Goal: Information Seeking & Learning: Learn about a topic

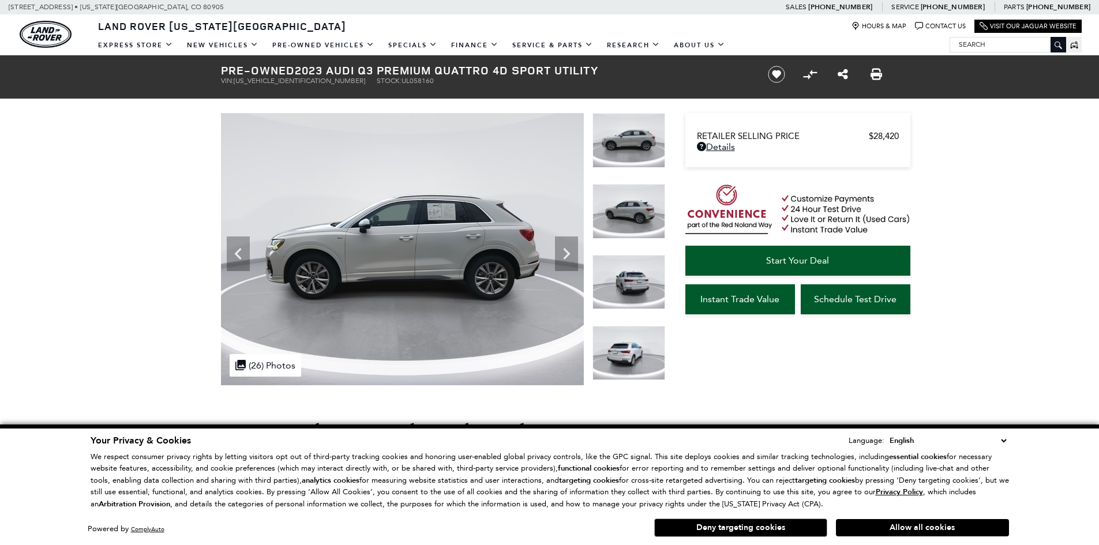
click at [567, 248] on icon "Next" at bounding box center [566, 253] width 23 height 23
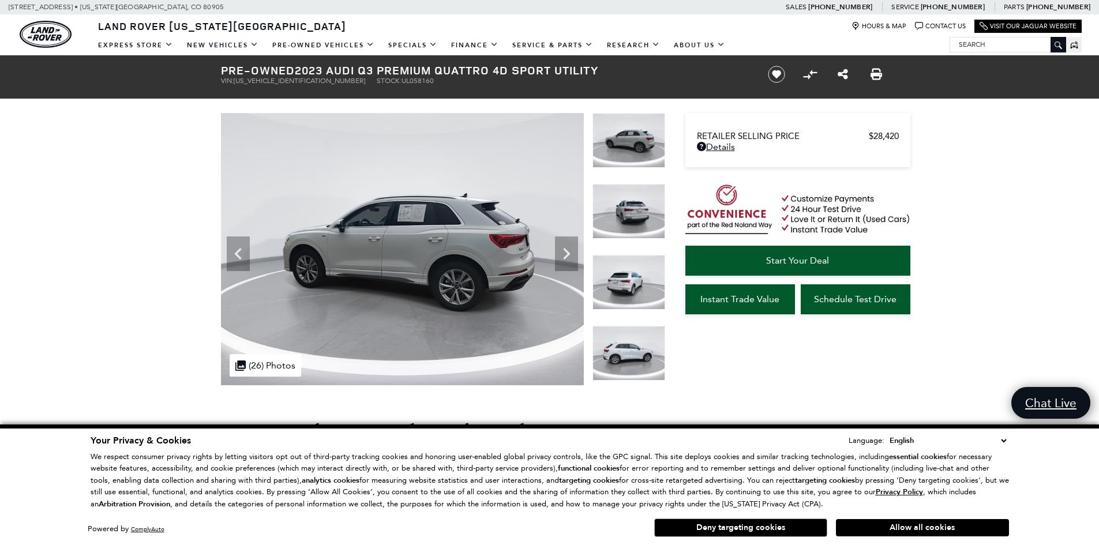
click at [567, 248] on icon "Next" at bounding box center [566, 253] width 23 height 23
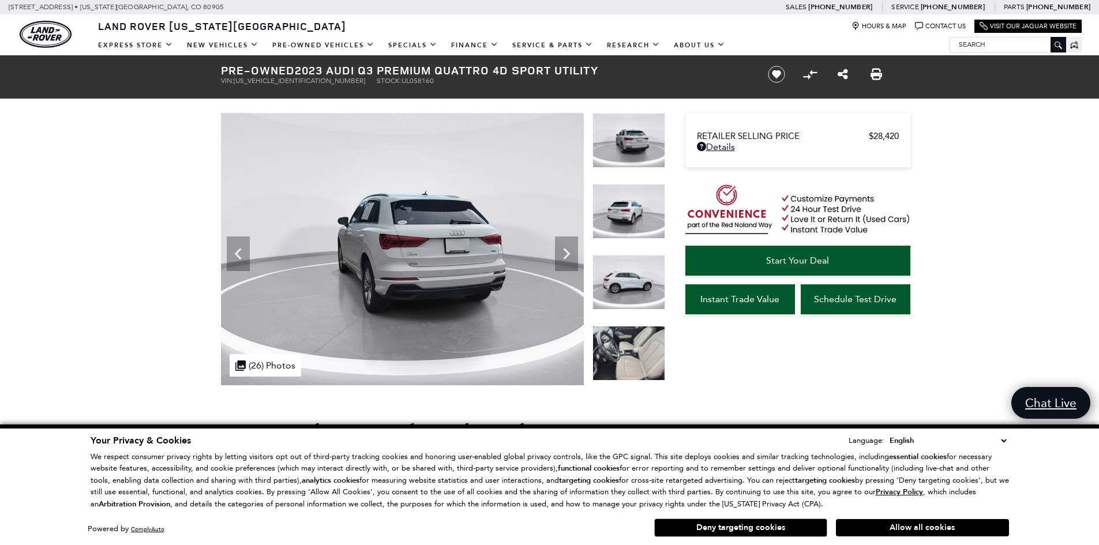
click at [567, 248] on icon "Next" at bounding box center [566, 253] width 23 height 23
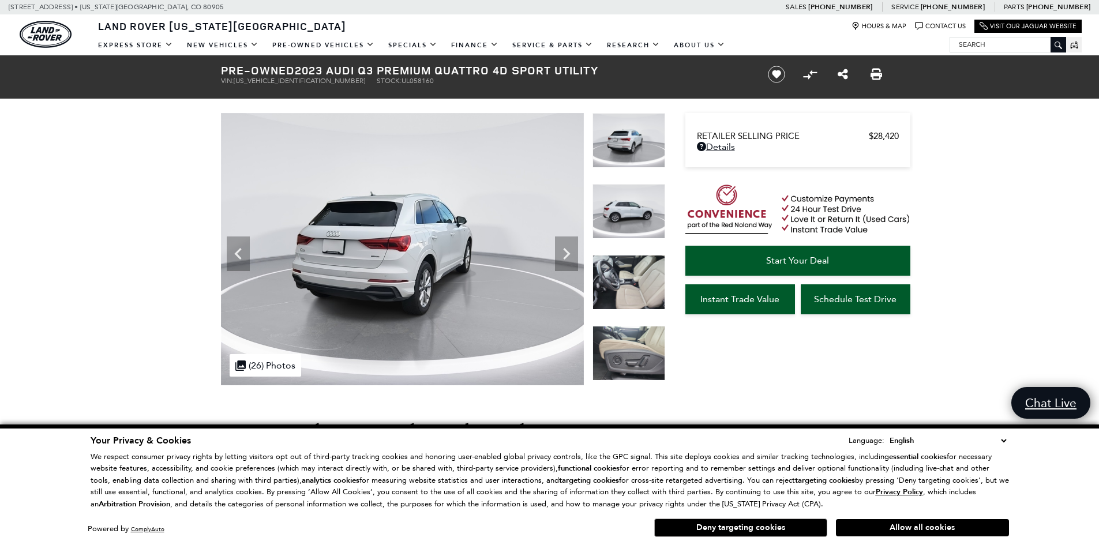
click at [567, 248] on icon "Next" at bounding box center [566, 253] width 23 height 23
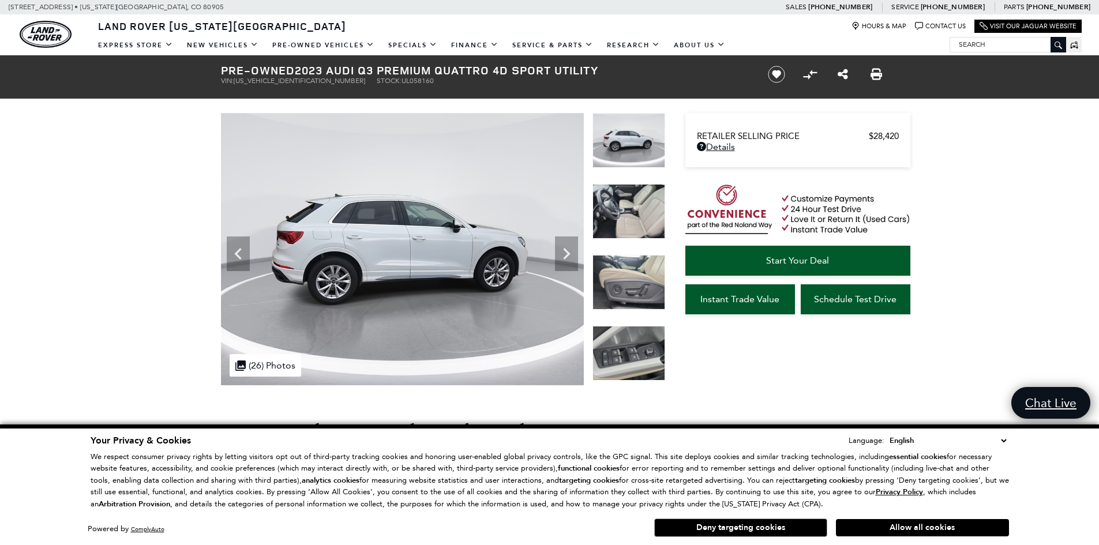
click at [567, 248] on icon "Next" at bounding box center [566, 253] width 23 height 23
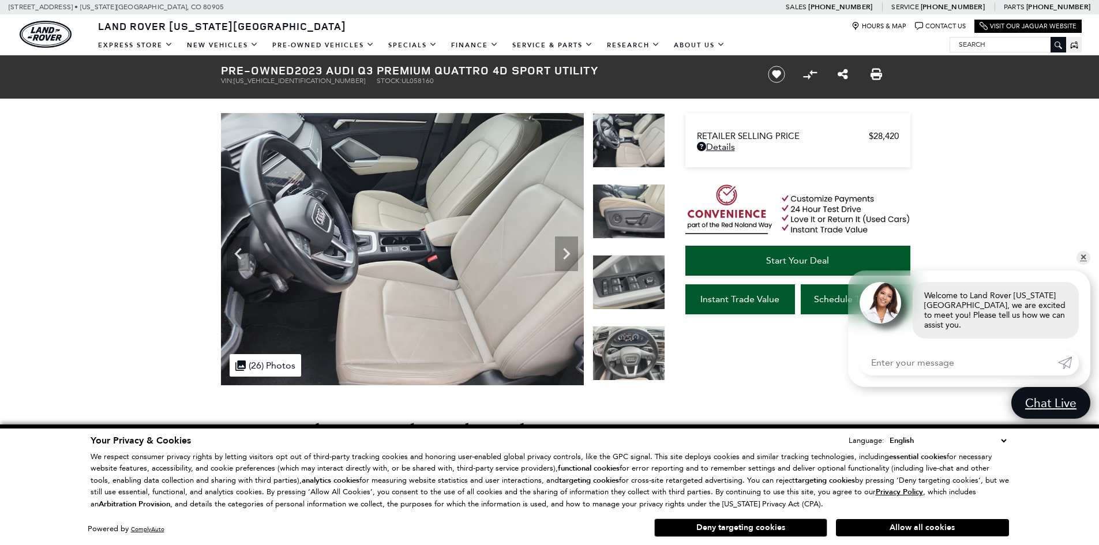
click at [567, 248] on icon "Next" at bounding box center [566, 253] width 23 height 23
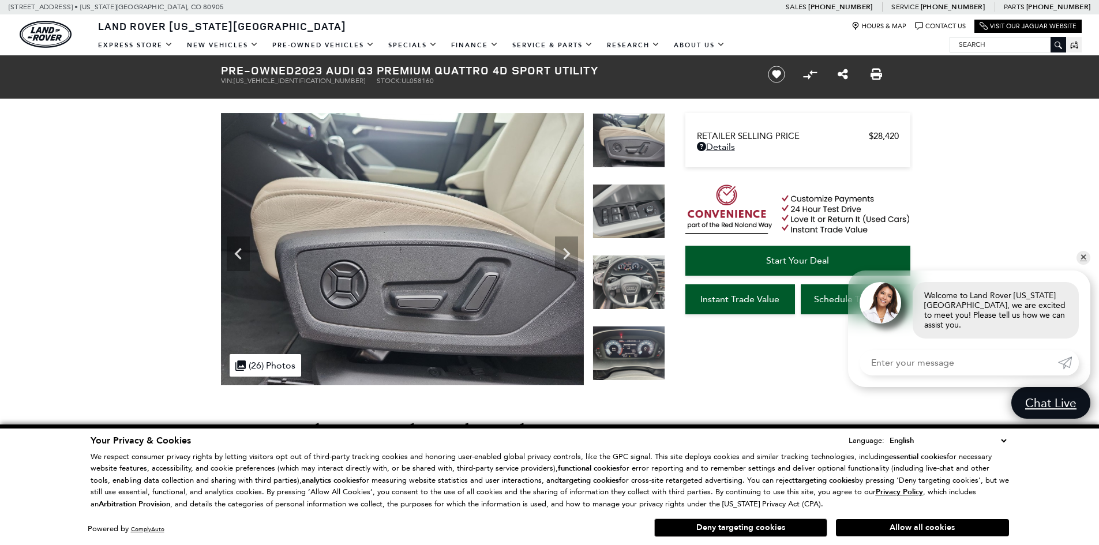
click at [567, 248] on icon "Next" at bounding box center [566, 253] width 23 height 23
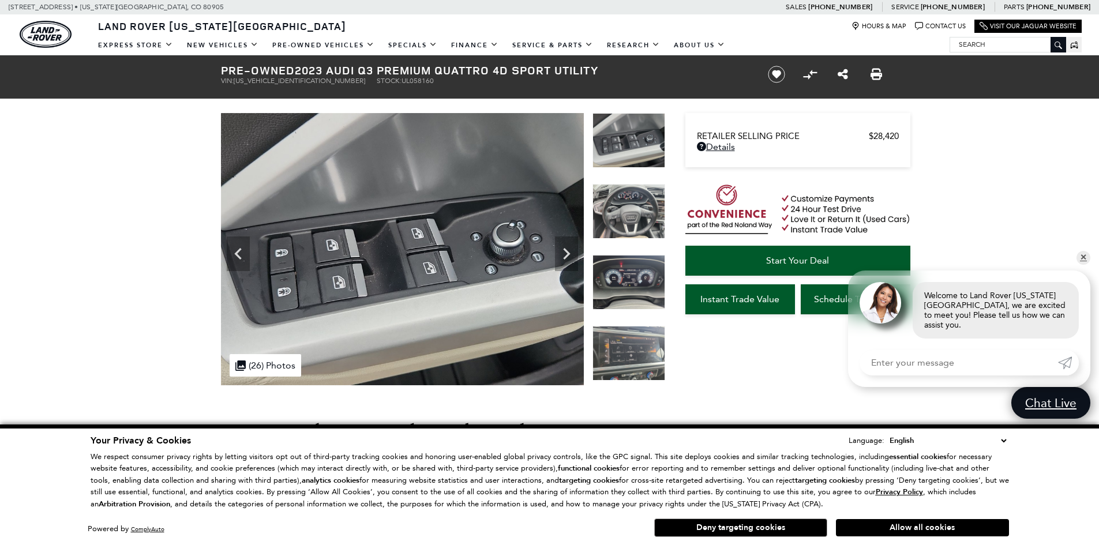
click at [567, 248] on icon "Next" at bounding box center [566, 253] width 23 height 23
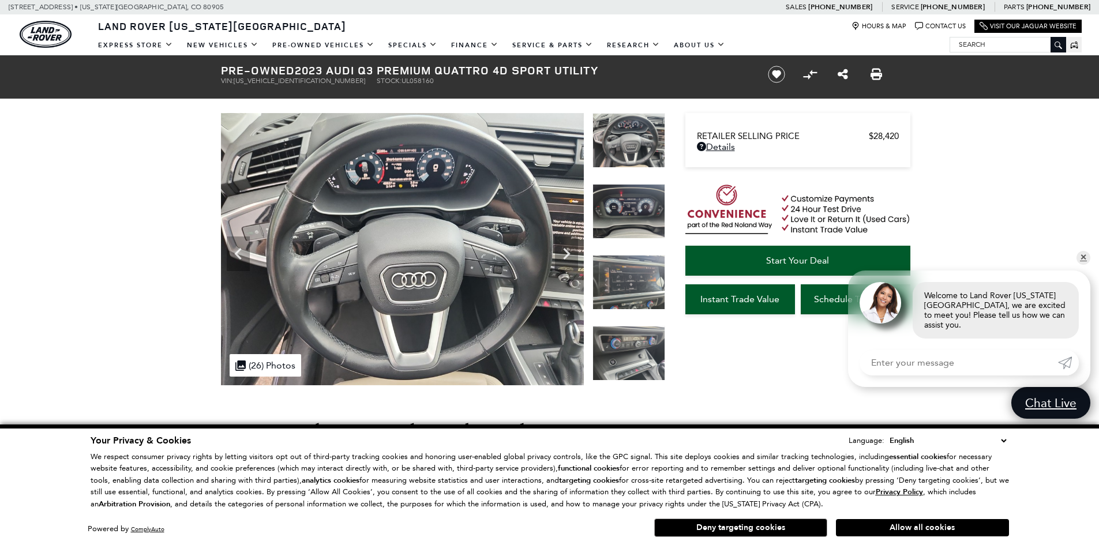
click at [567, 248] on icon "Next" at bounding box center [566, 253] width 23 height 23
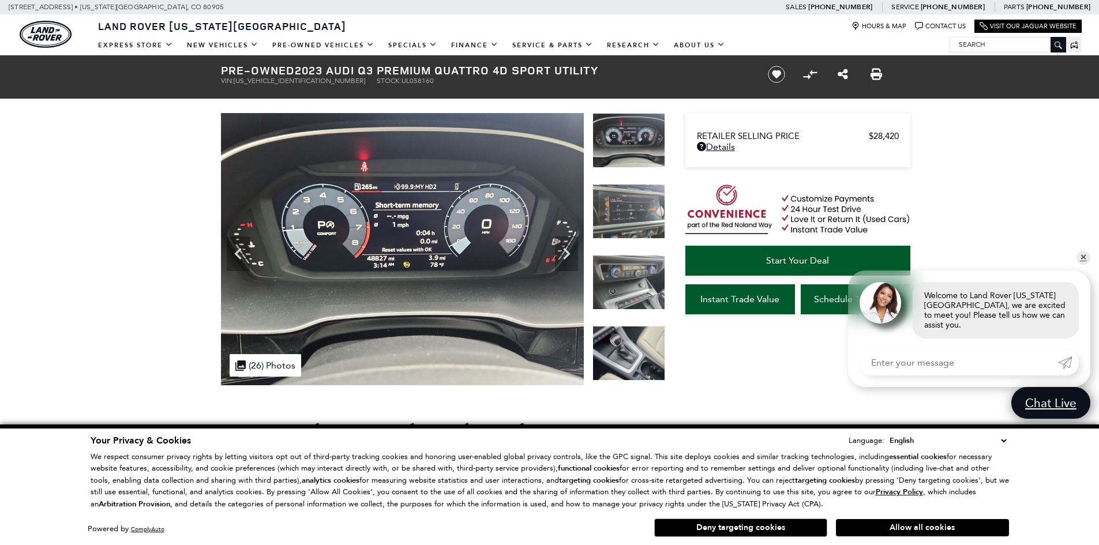
click at [567, 248] on icon "Next" at bounding box center [566, 253] width 23 height 23
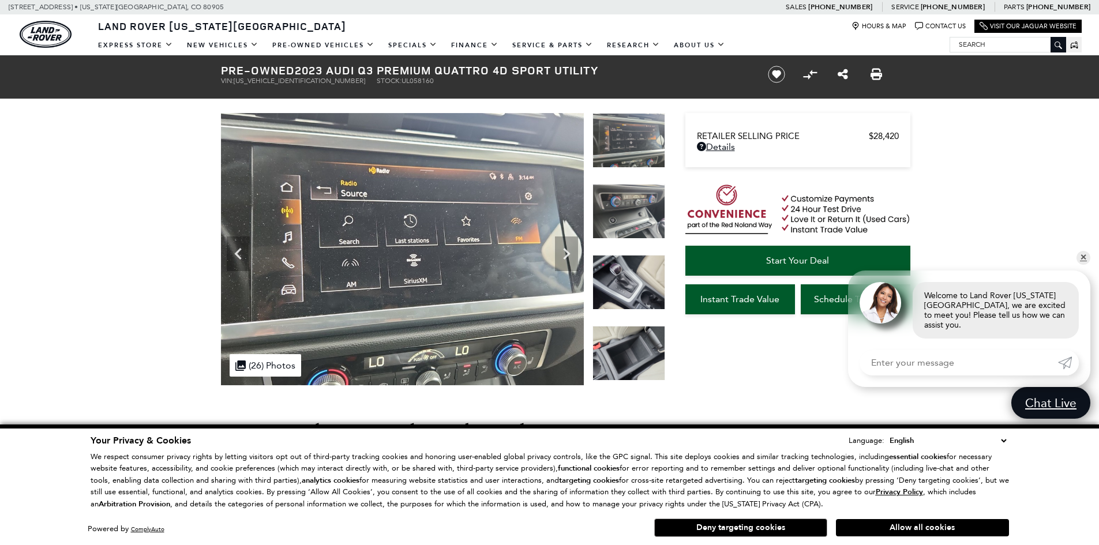
click at [567, 248] on icon "Next" at bounding box center [566, 253] width 23 height 23
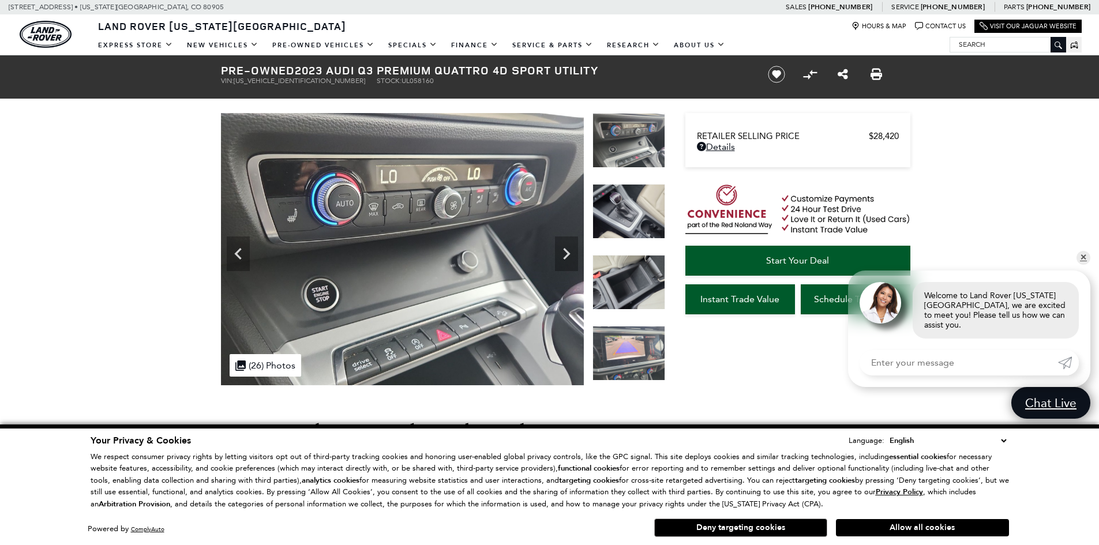
click at [567, 248] on icon "Next" at bounding box center [566, 253] width 23 height 23
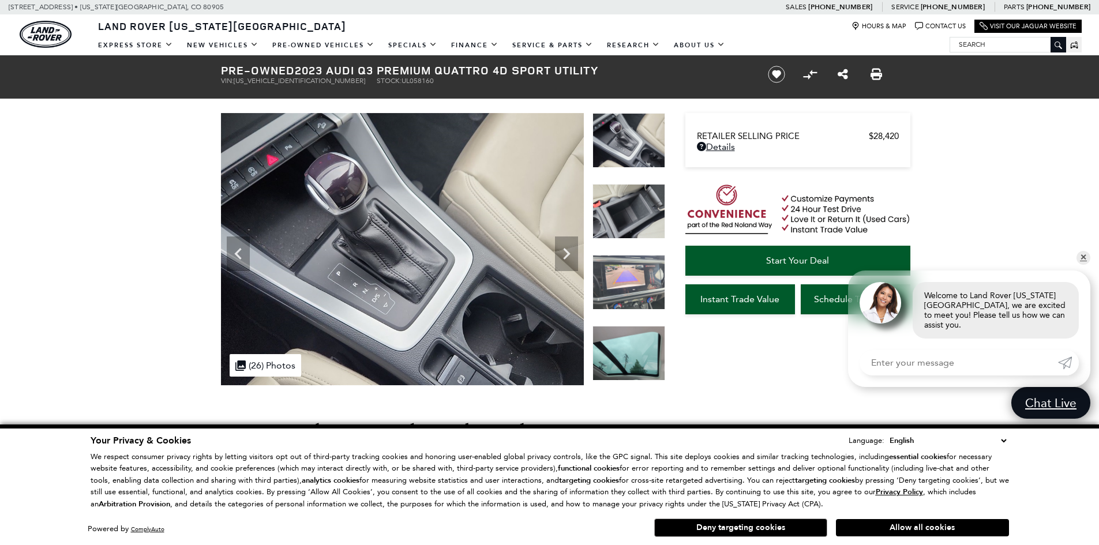
click at [567, 248] on icon "Next" at bounding box center [566, 253] width 23 height 23
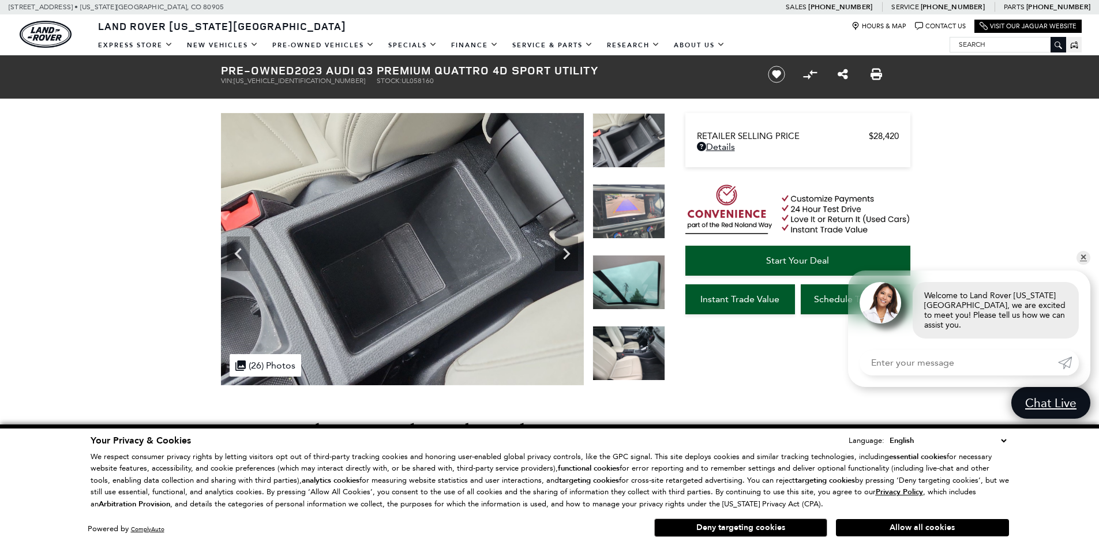
click at [567, 248] on icon "Next" at bounding box center [566, 253] width 23 height 23
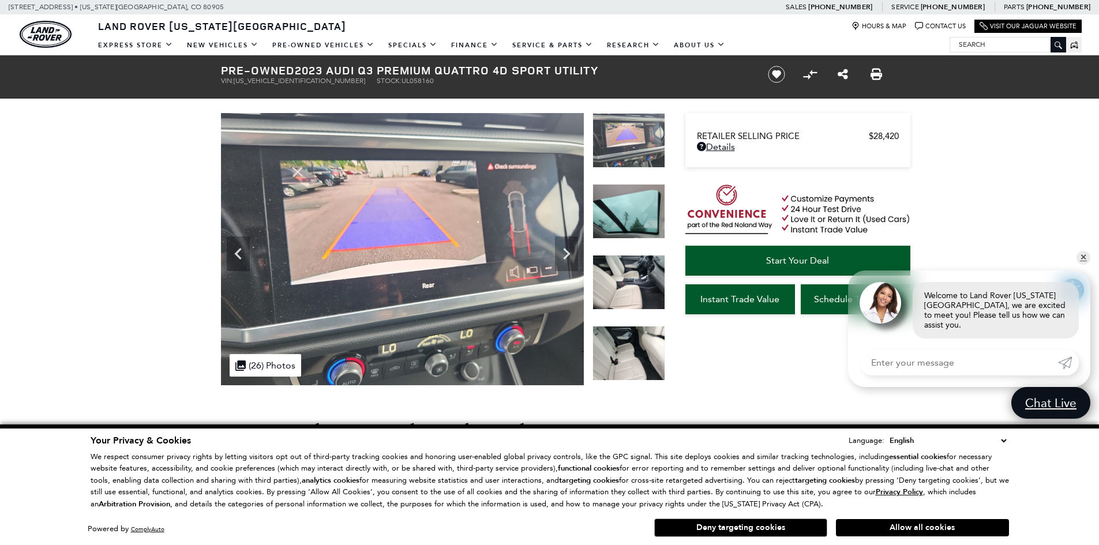
click at [567, 248] on icon "Next" at bounding box center [566, 253] width 23 height 23
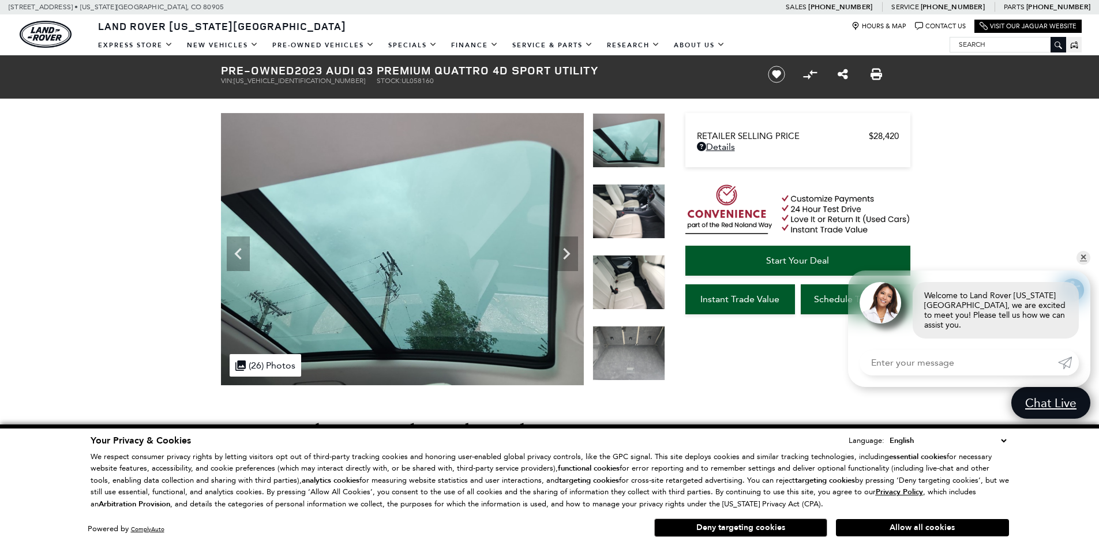
click at [567, 248] on icon "Next" at bounding box center [566, 253] width 23 height 23
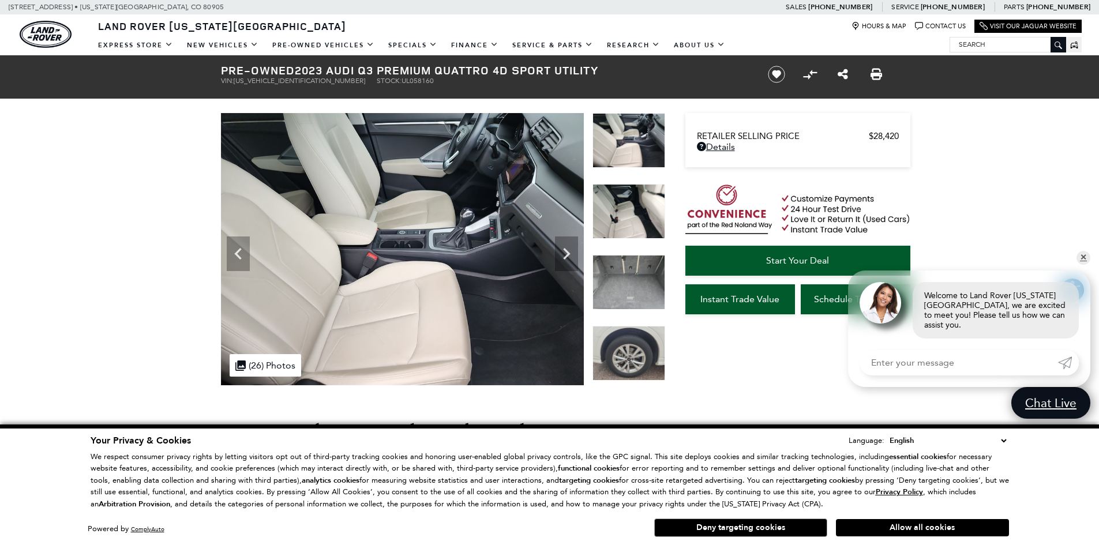
click at [567, 248] on icon "Next" at bounding box center [566, 253] width 23 height 23
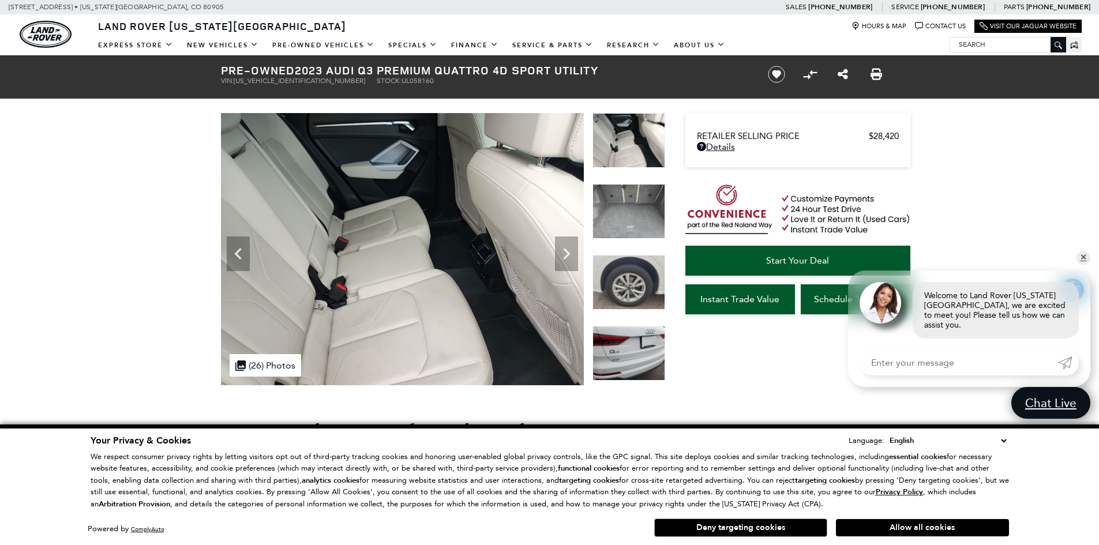
click at [567, 248] on icon "Next" at bounding box center [566, 253] width 23 height 23
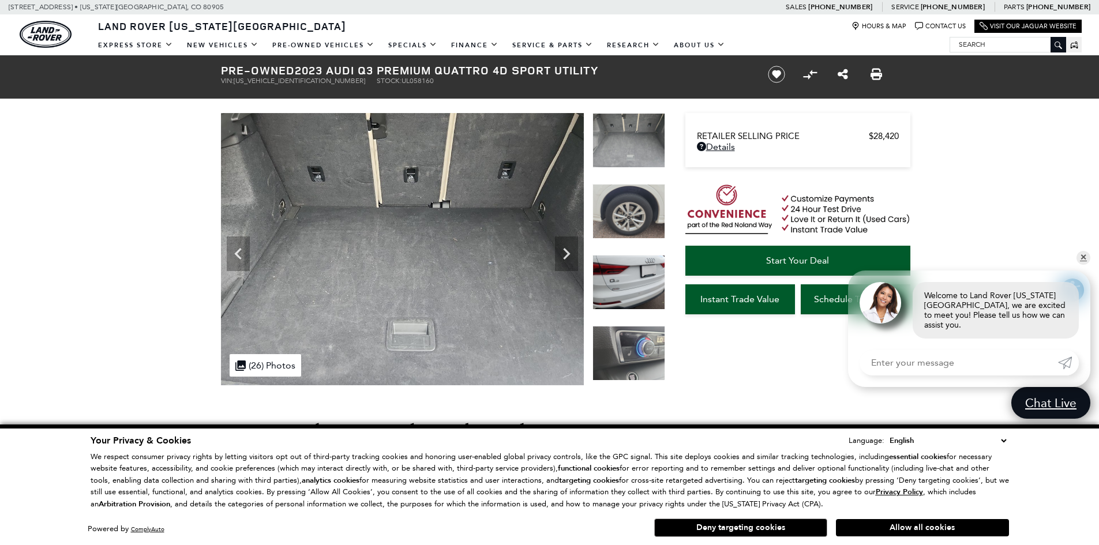
click at [567, 248] on icon "Next" at bounding box center [566, 253] width 23 height 23
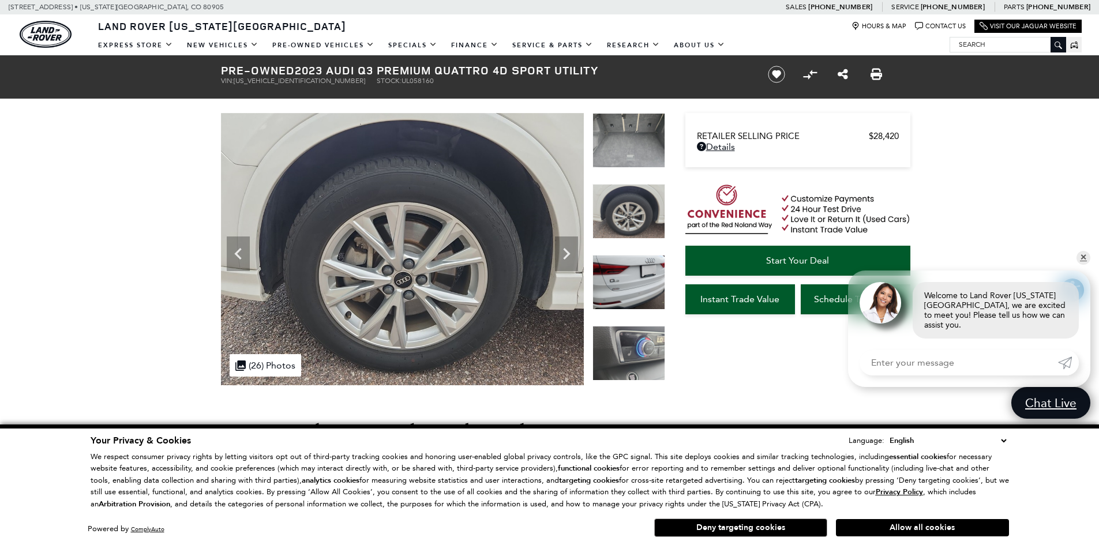
click at [240, 253] on icon "Previous" at bounding box center [238, 253] width 23 height 23
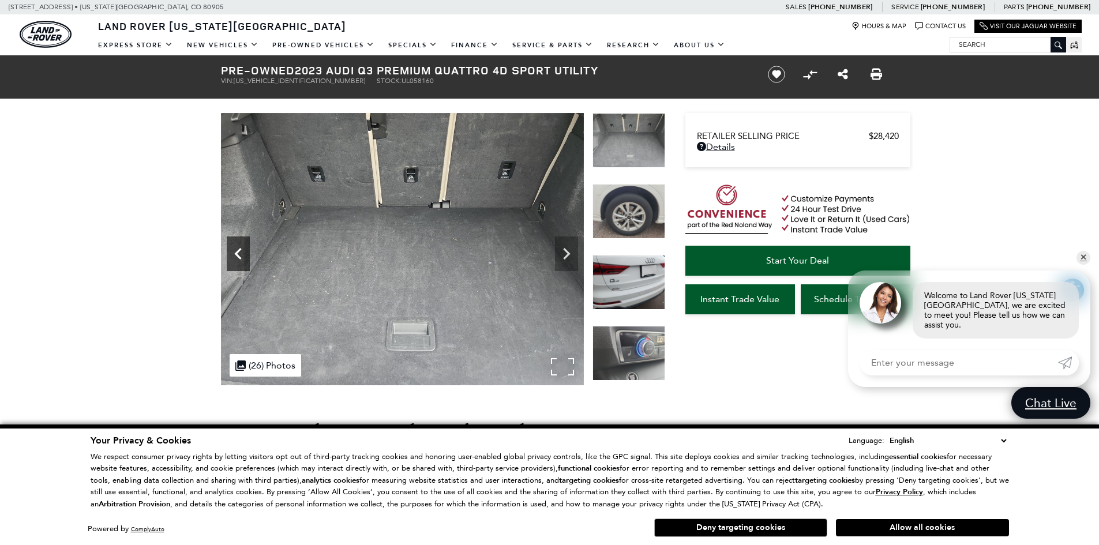
click at [240, 253] on icon "Previous" at bounding box center [238, 253] width 23 height 23
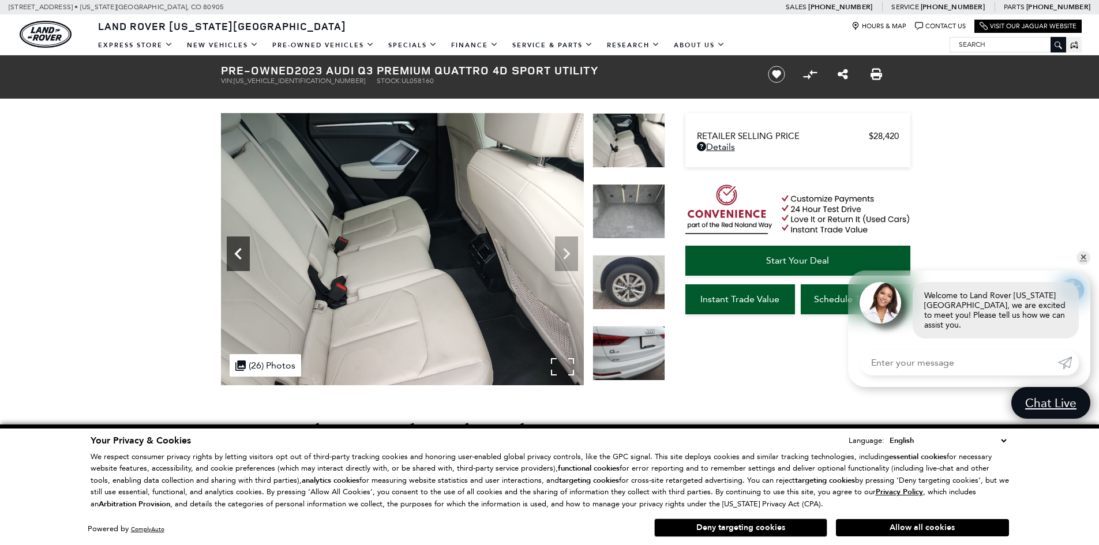
click at [240, 253] on icon "Previous" at bounding box center [238, 253] width 23 height 23
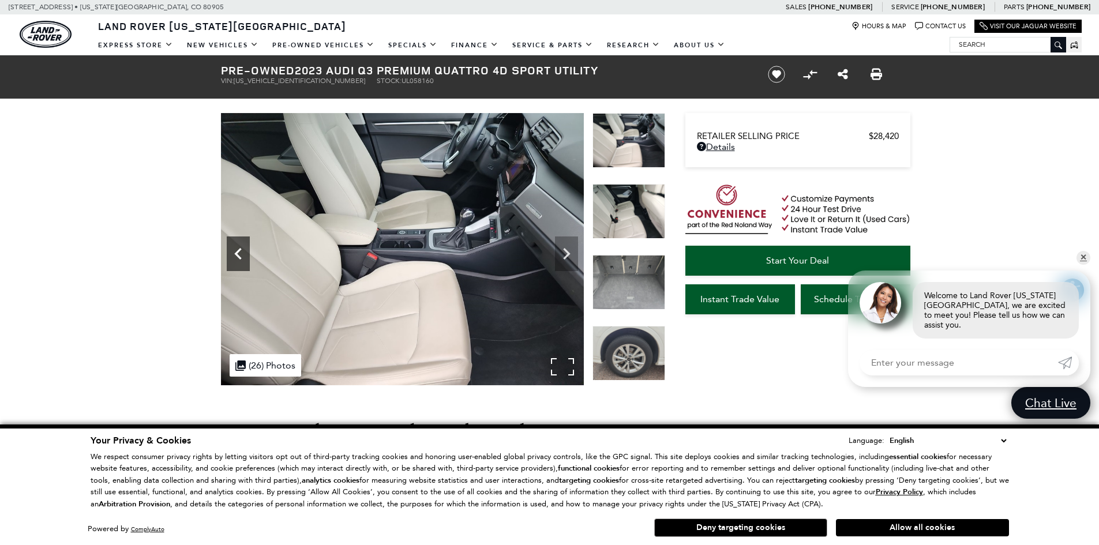
click at [240, 253] on icon "Previous" at bounding box center [238, 253] width 23 height 23
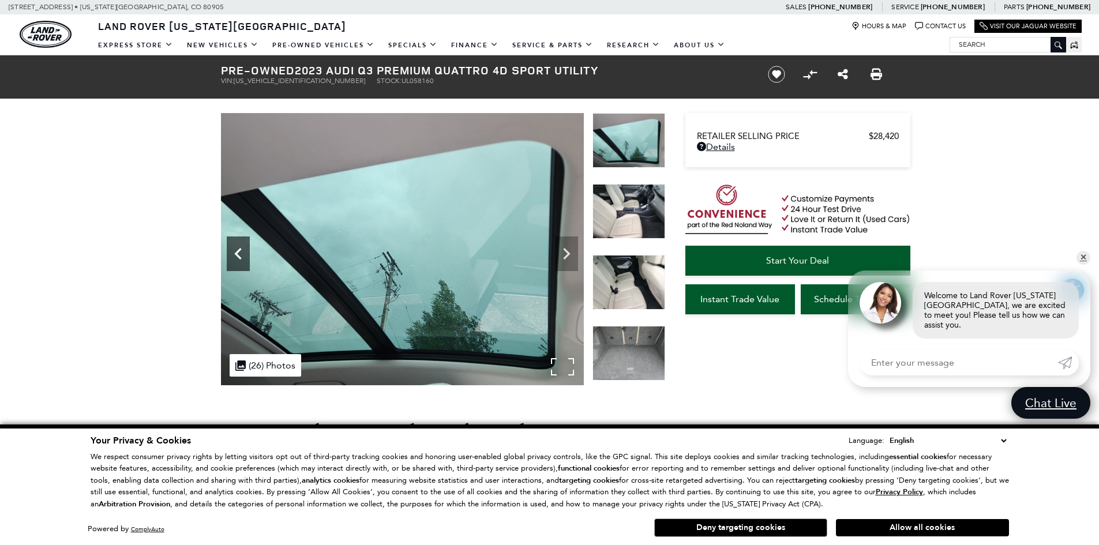
click at [240, 253] on icon "Previous" at bounding box center [238, 253] width 23 height 23
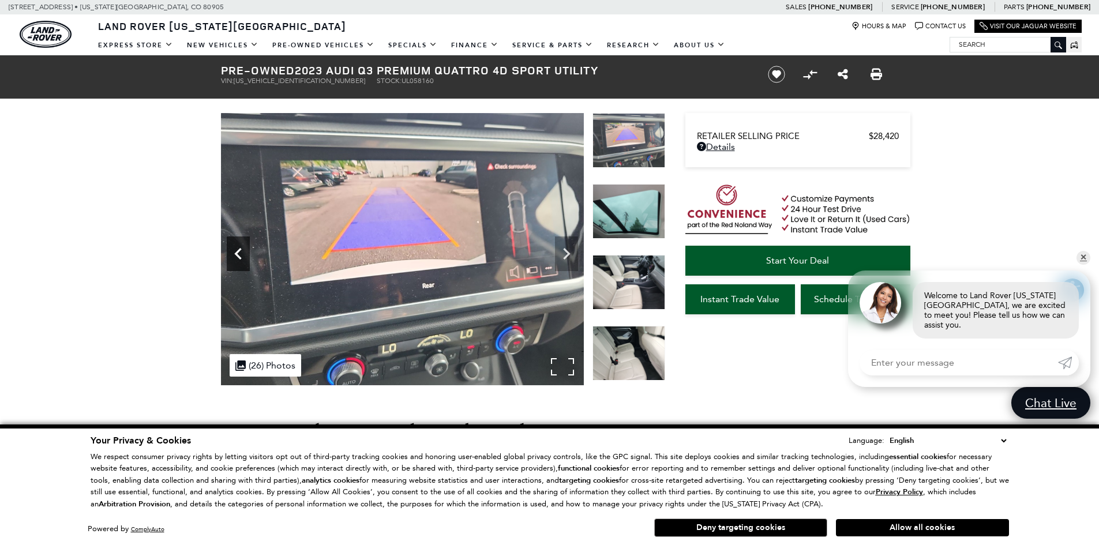
click at [240, 253] on icon "Previous" at bounding box center [238, 253] width 23 height 23
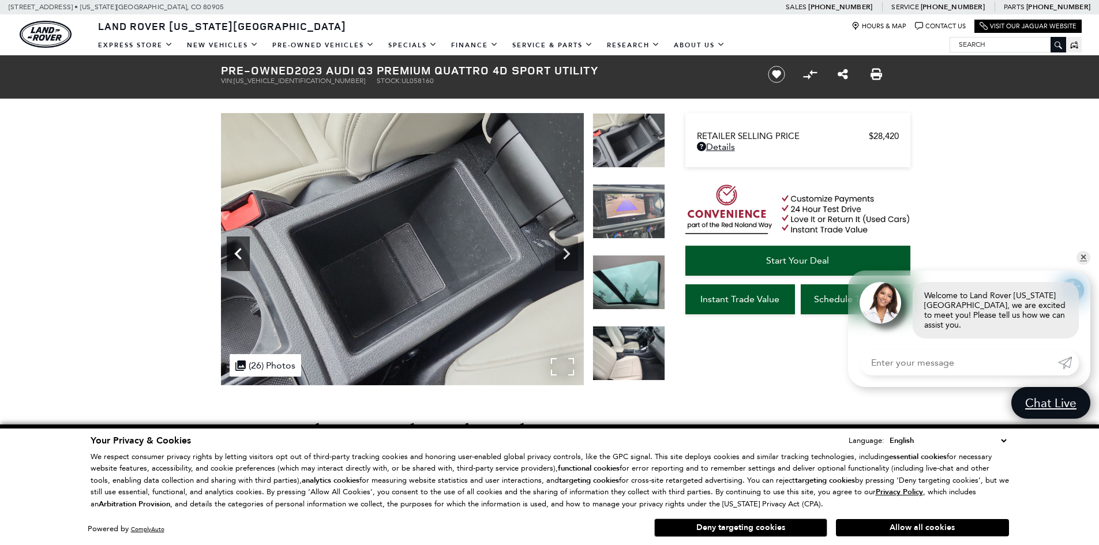
click at [240, 253] on icon "Previous" at bounding box center [238, 253] width 23 height 23
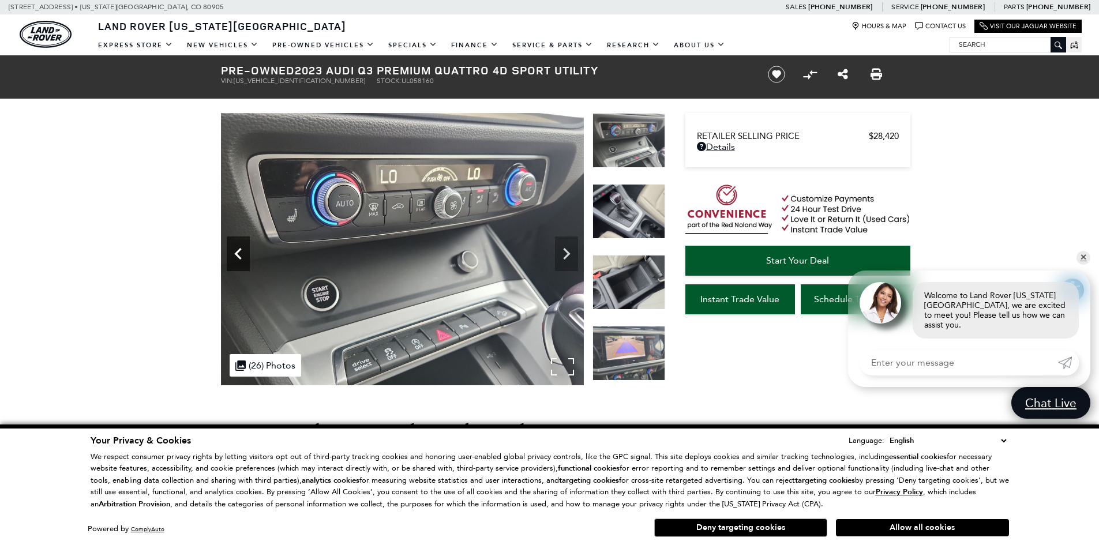
click at [240, 253] on icon "Previous" at bounding box center [238, 253] width 23 height 23
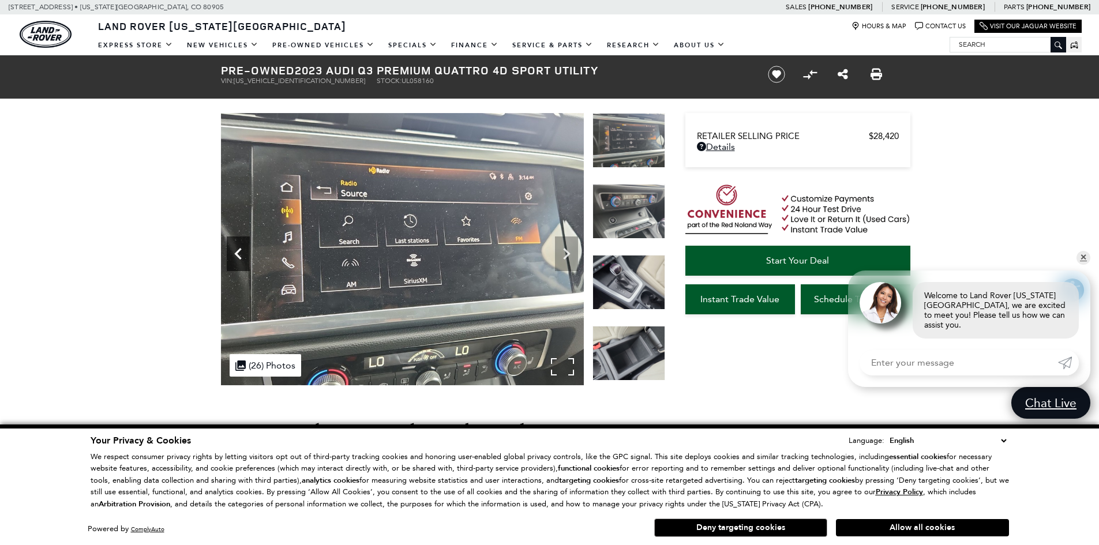
click at [240, 253] on icon "Previous" at bounding box center [238, 253] width 23 height 23
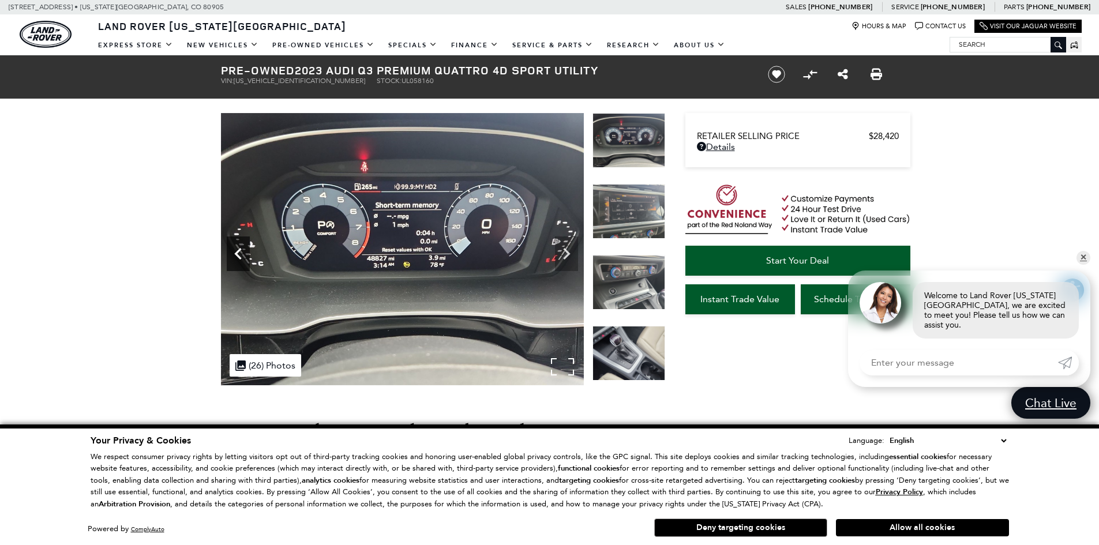
click at [240, 253] on icon "Previous" at bounding box center [238, 253] width 23 height 23
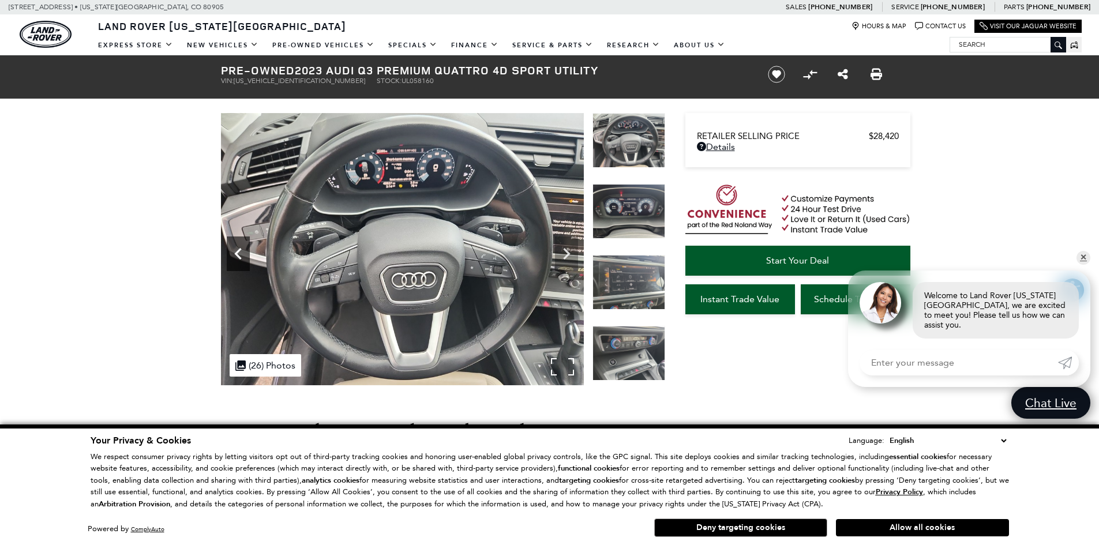
click at [240, 253] on icon "Previous" at bounding box center [238, 253] width 23 height 23
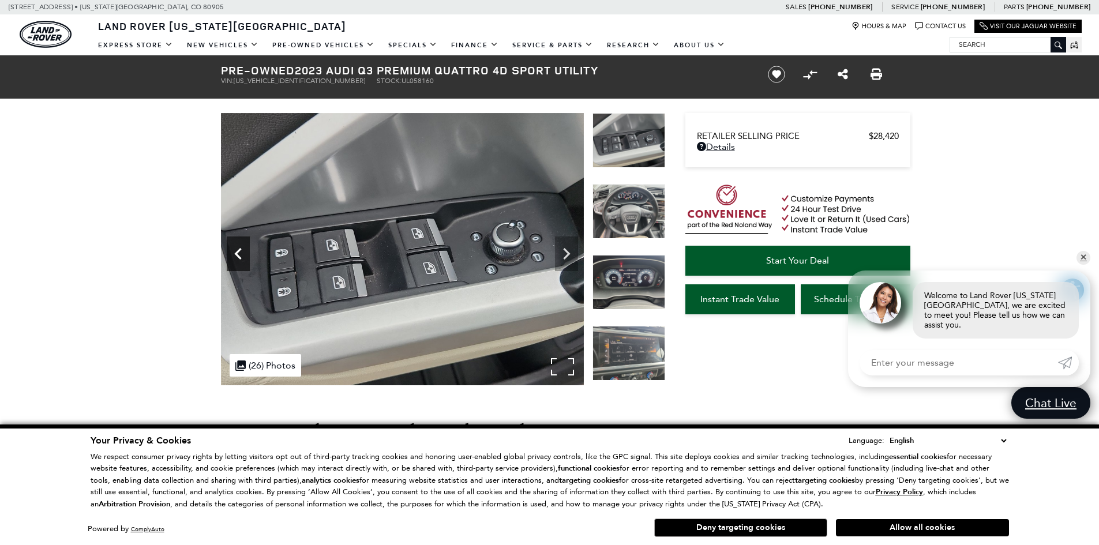
click at [240, 253] on icon "Previous" at bounding box center [238, 253] width 23 height 23
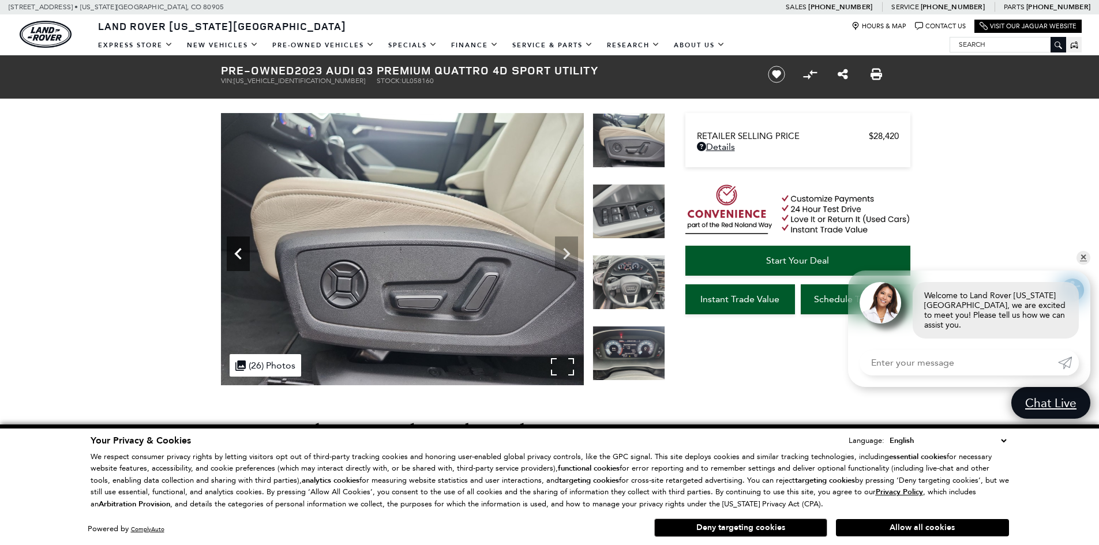
click at [240, 253] on icon "Previous" at bounding box center [238, 253] width 23 height 23
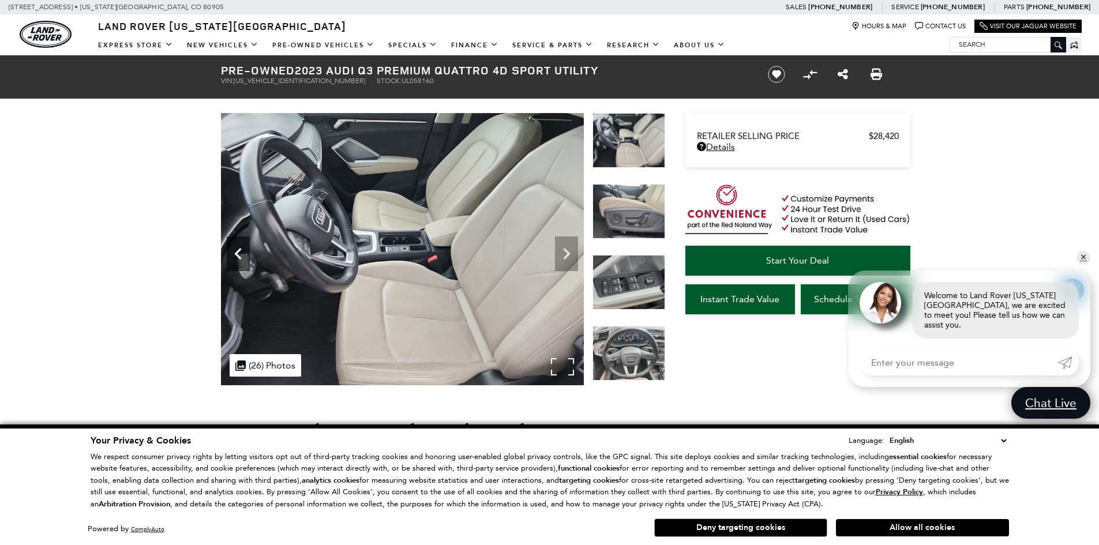
click at [243, 245] on icon "Previous" at bounding box center [238, 253] width 23 height 23
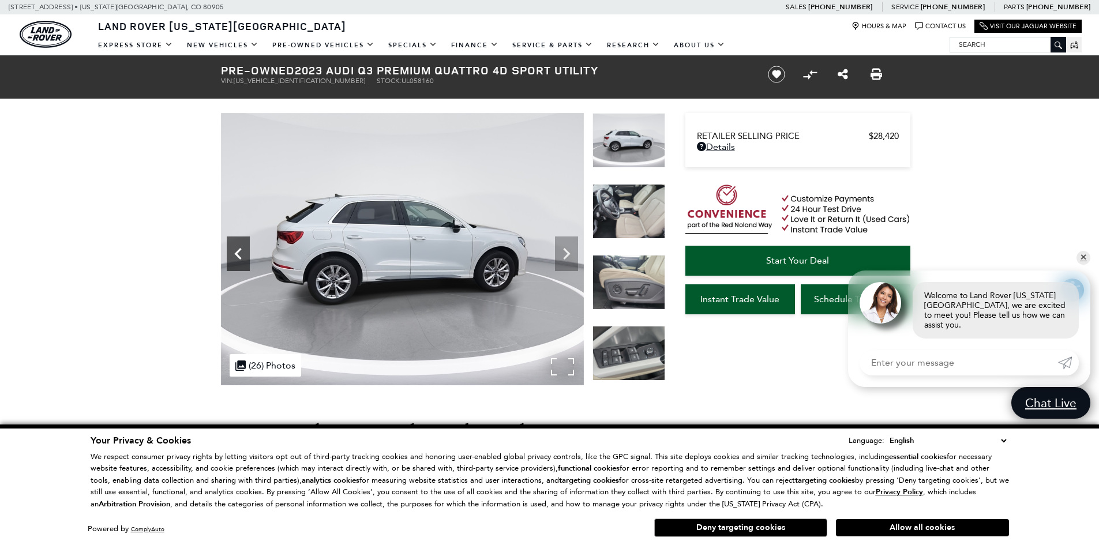
click at [243, 245] on icon "Previous" at bounding box center [238, 253] width 23 height 23
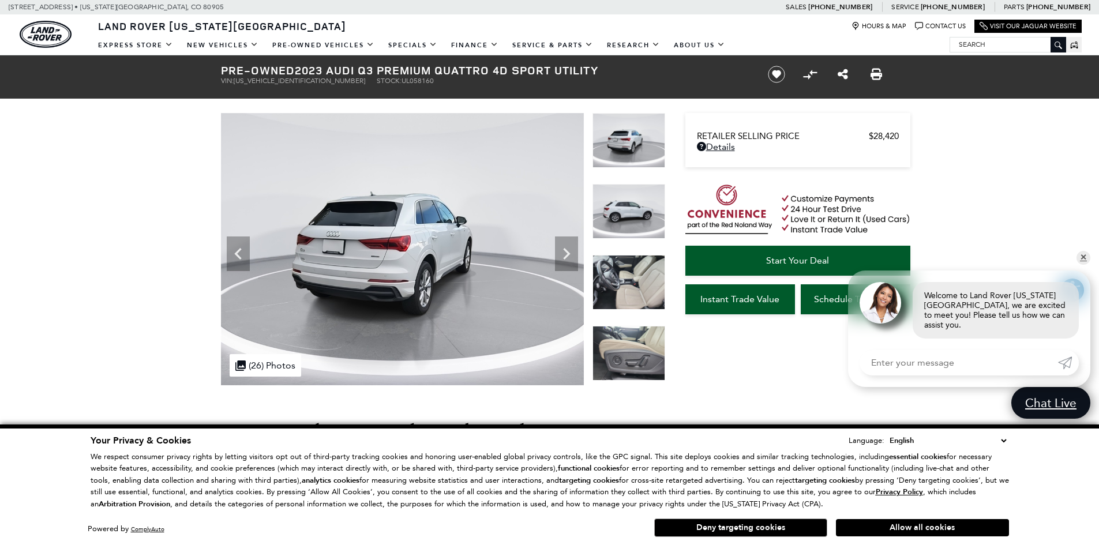
click at [721, 145] on link "Details - about pricing for: Pre-Owned 2023 Audi Q3 Premium quattro 4D Sport Ut…" at bounding box center [798, 146] width 202 height 11
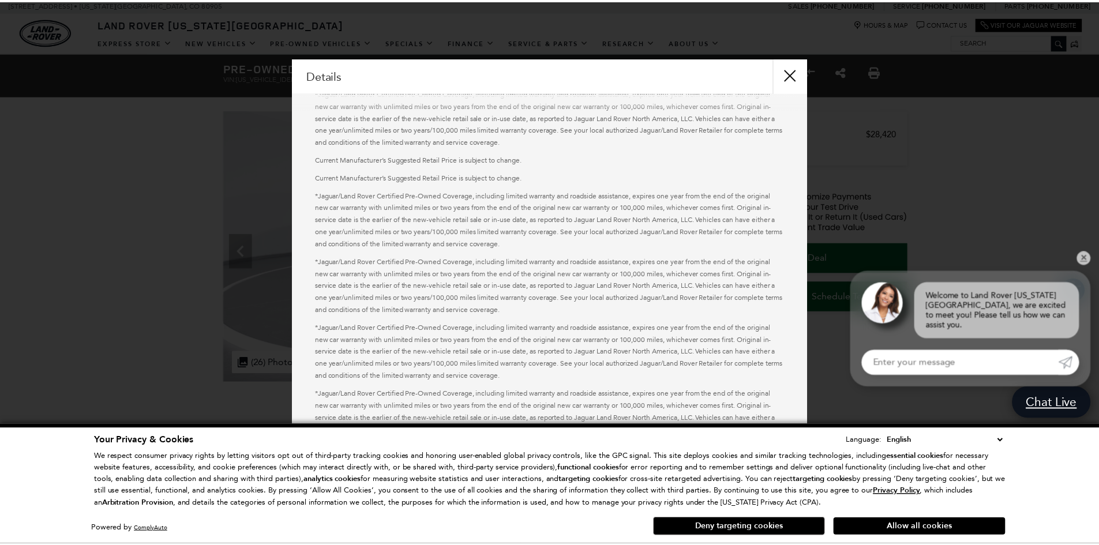
scroll to position [519, 0]
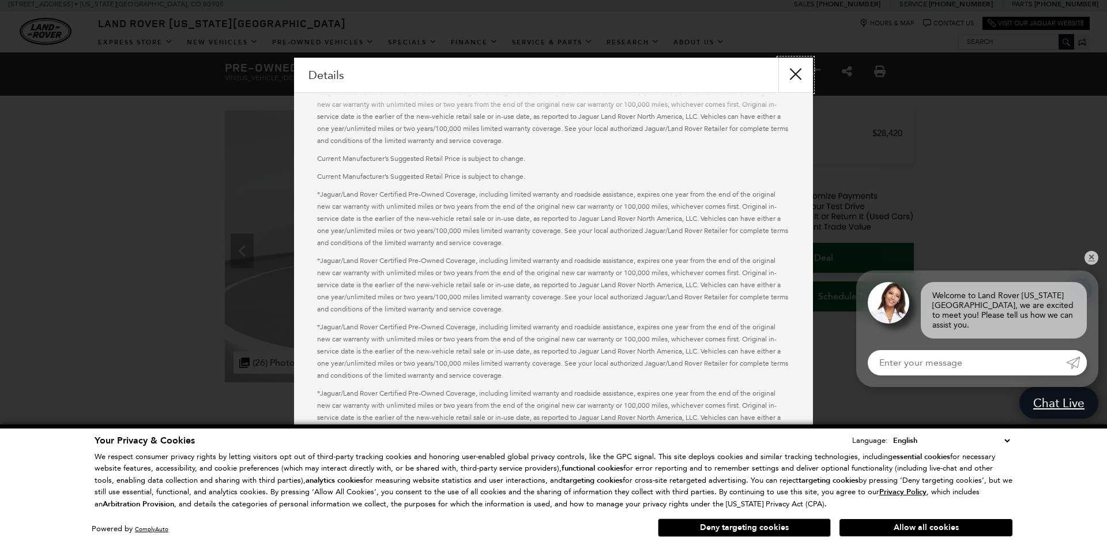
click at [796, 74] on button "close" at bounding box center [795, 75] width 35 height 35
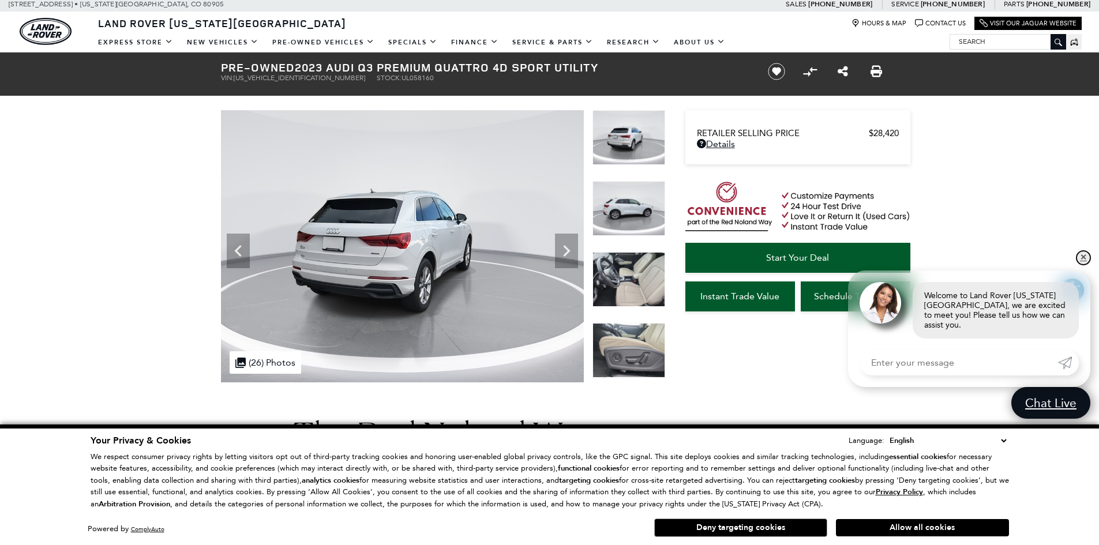
click at [1081, 264] on link "✕" at bounding box center [1083, 258] width 14 height 14
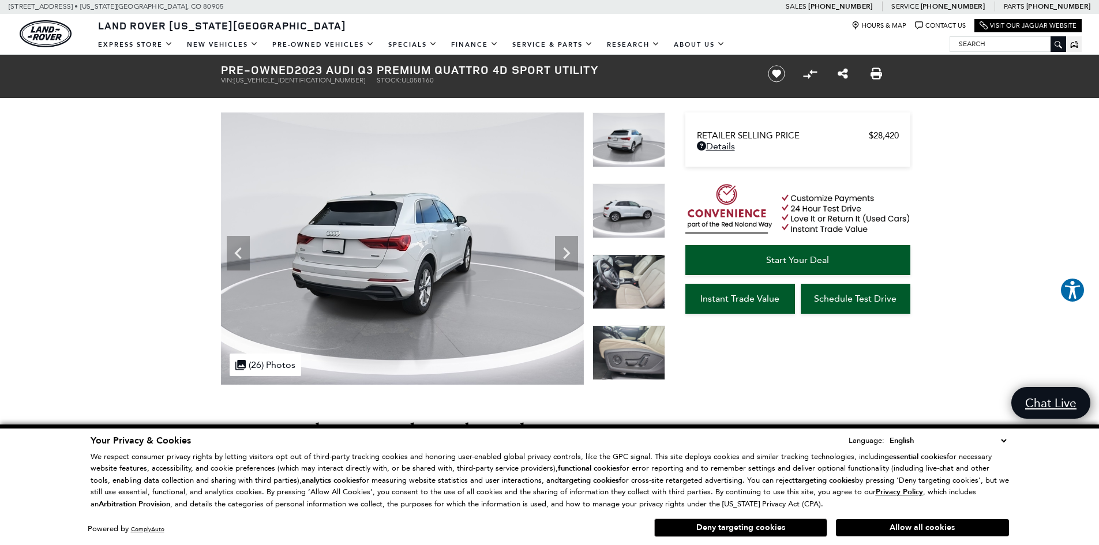
scroll to position [0, 0]
